Goal: Use online tool/utility

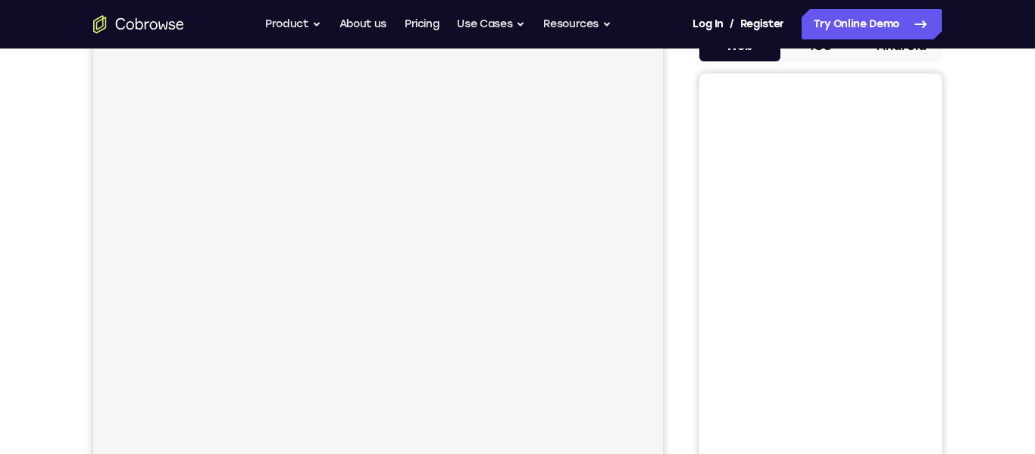
scroll to position [166, 0]
click at [903, 55] on button "Android" at bounding box center [901, 46] width 81 height 30
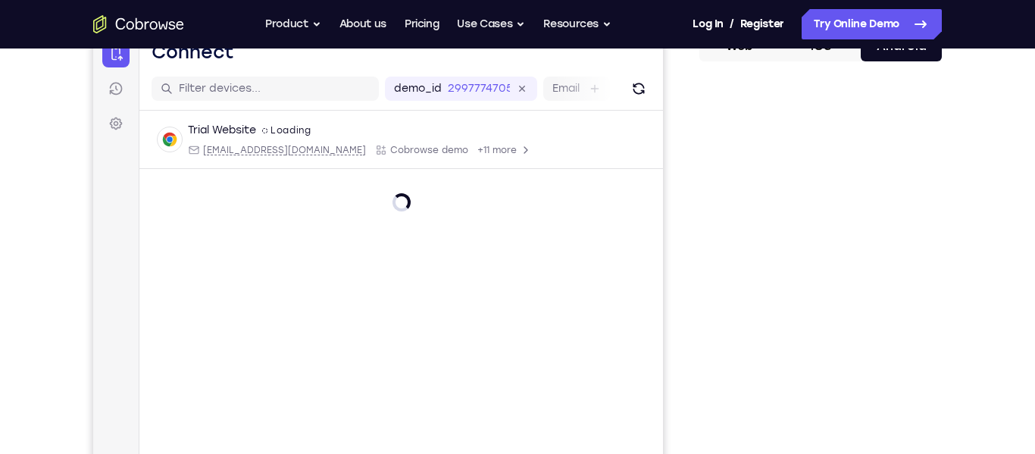
scroll to position [306, 0]
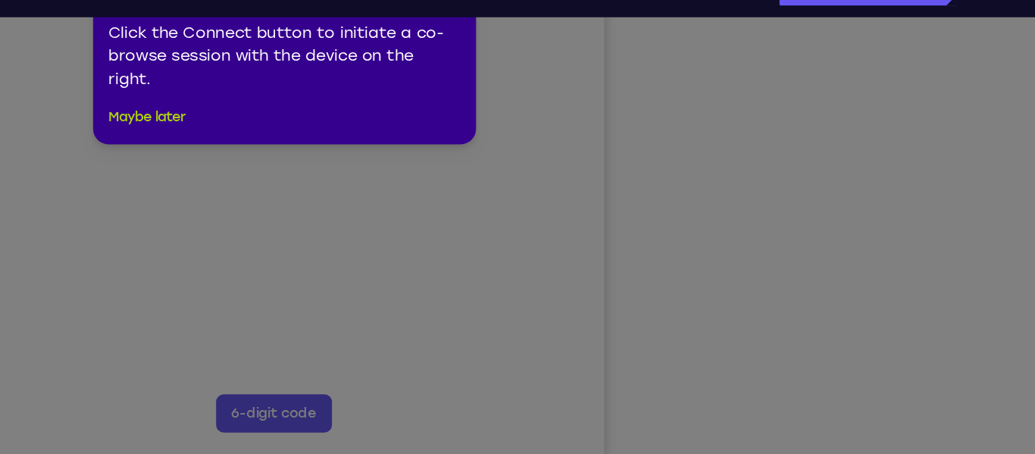
click at [309, 130] on button "Maybe later" at bounding box center [301, 128] width 61 height 18
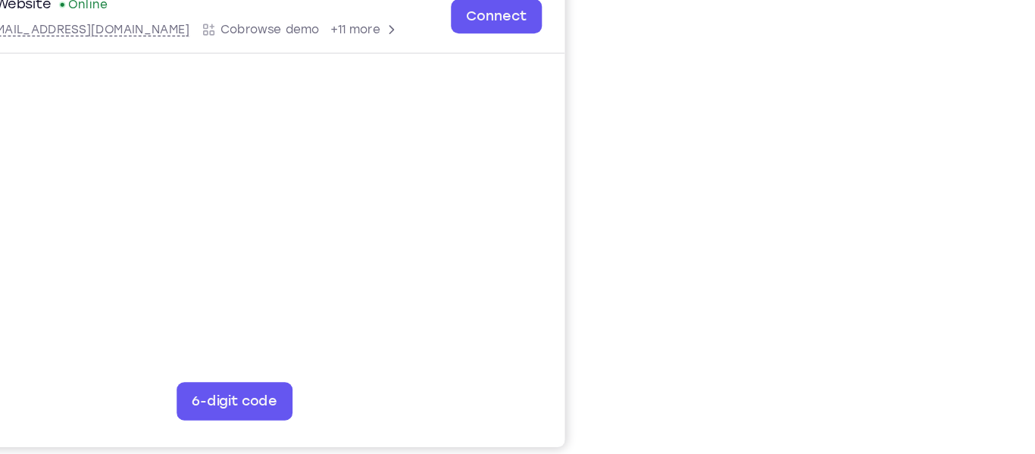
scroll to position [261, 0]
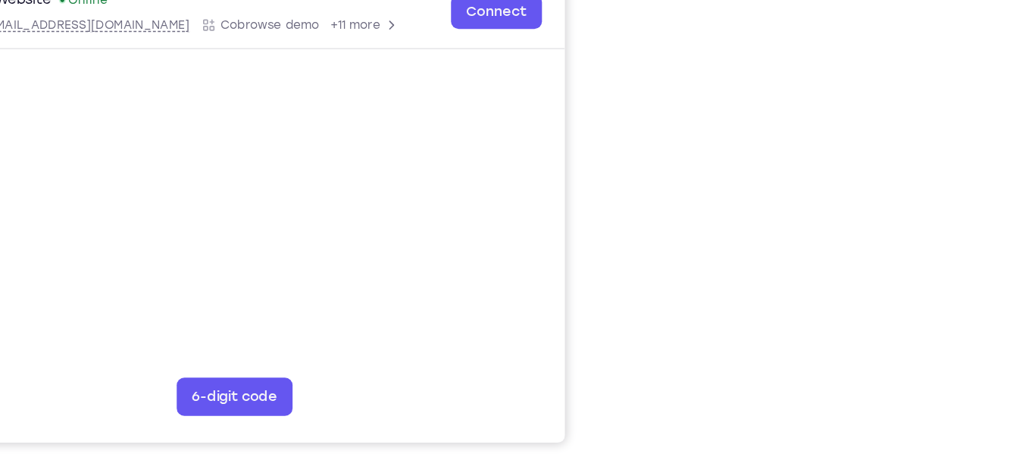
click at [686, 289] on div "Your Support Agent Your Customer Web iOS Android" at bounding box center [517, 165] width 849 height 560
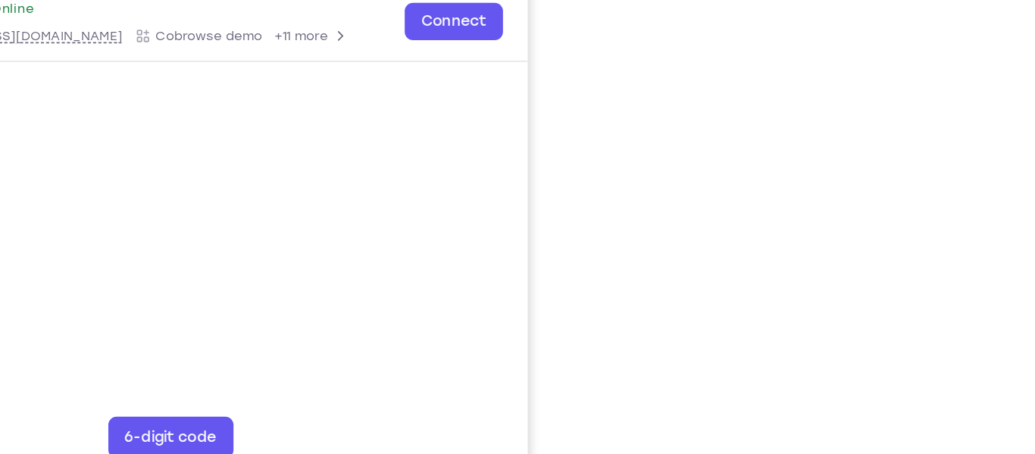
scroll to position [263, 0]
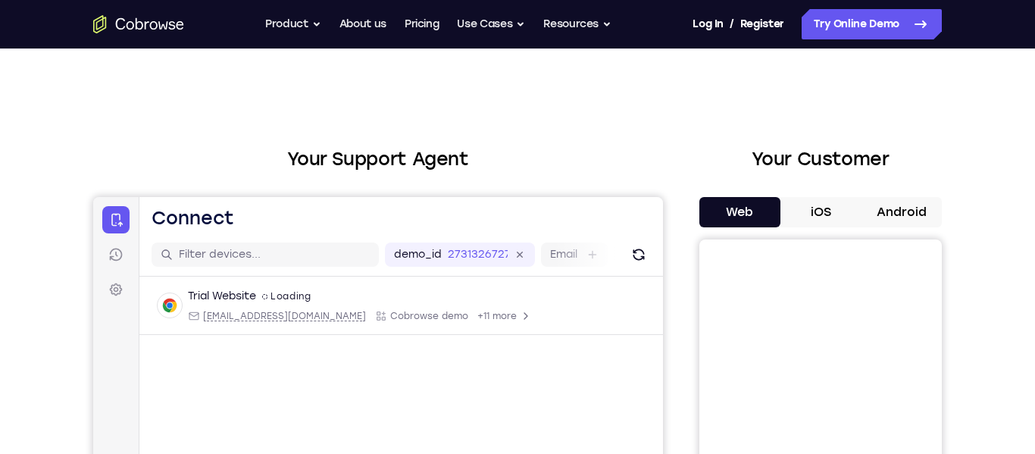
scroll to position [1, 0]
click at [897, 215] on button "Android" at bounding box center [901, 211] width 81 height 30
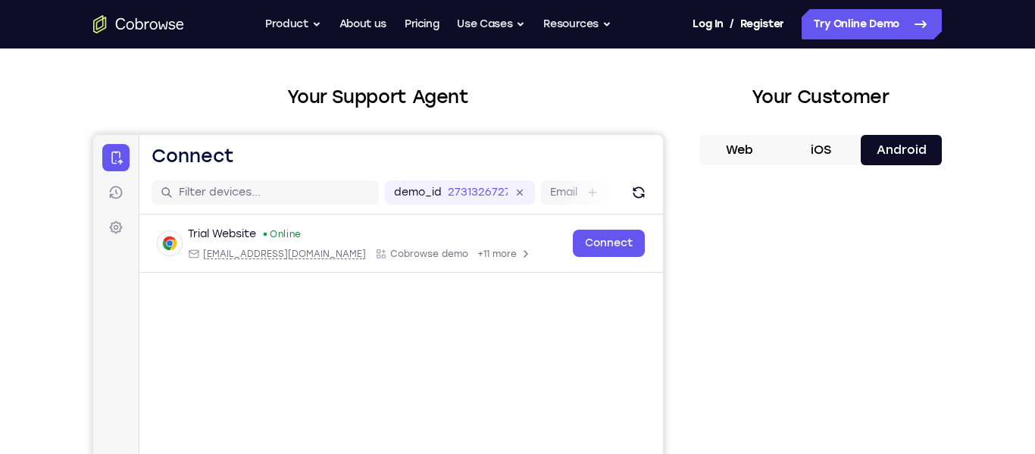
scroll to position [108, 0]
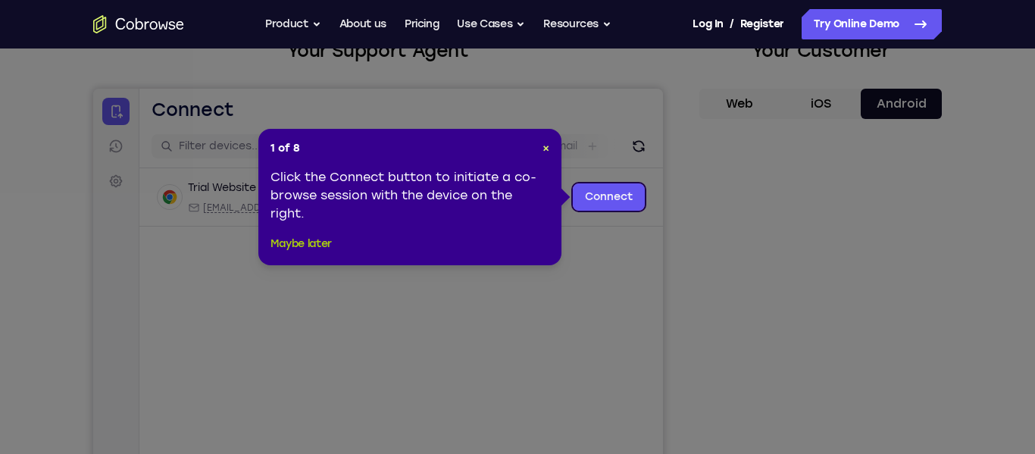
click at [316, 249] on button "Maybe later" at bounding box center [301, 244] width 61 height 18
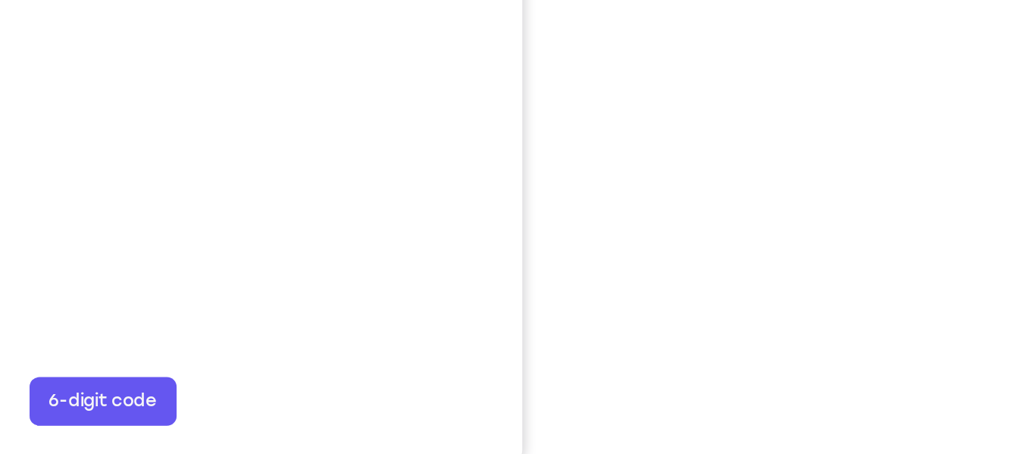
scroll to position [249, 0]
